Goal: Task Accomplishment & Management: Use online tool/utility

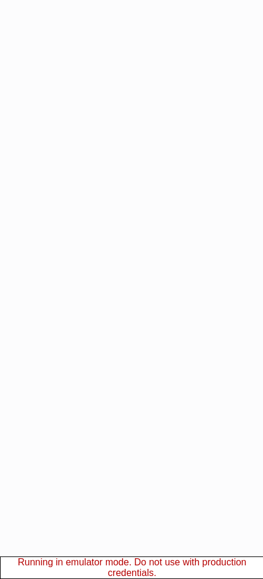
click at [260, 321] on care-manager-applet at bounding box center [131, 289] width 263 height 579
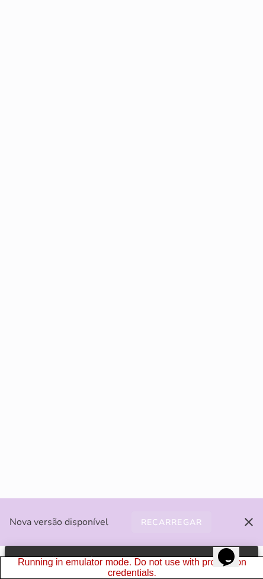
click at [172, 511] on button "Recarregar" at bounding box center [172, 521] width 81 height 21
